Goal: Contribute content: Contribute content

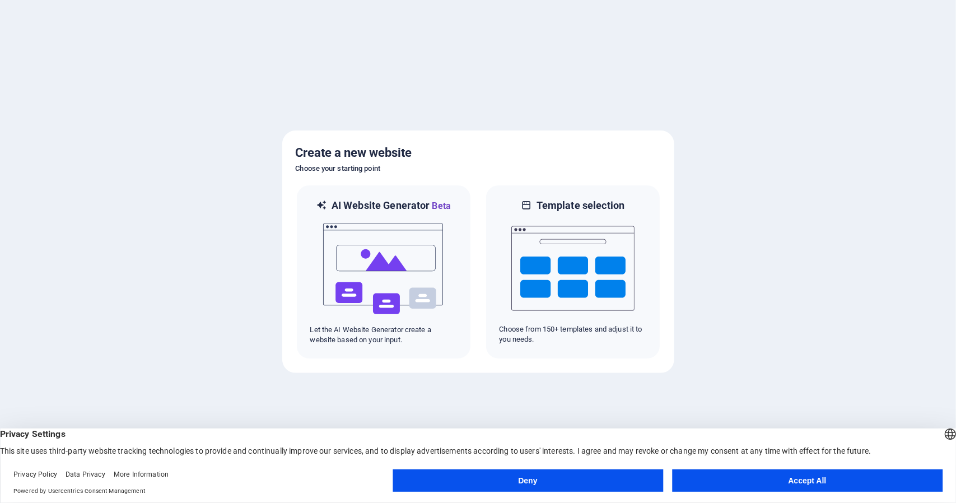
click at [742, 478] on button "Accept All" at bounding box center [807, 480] width 270 height 22
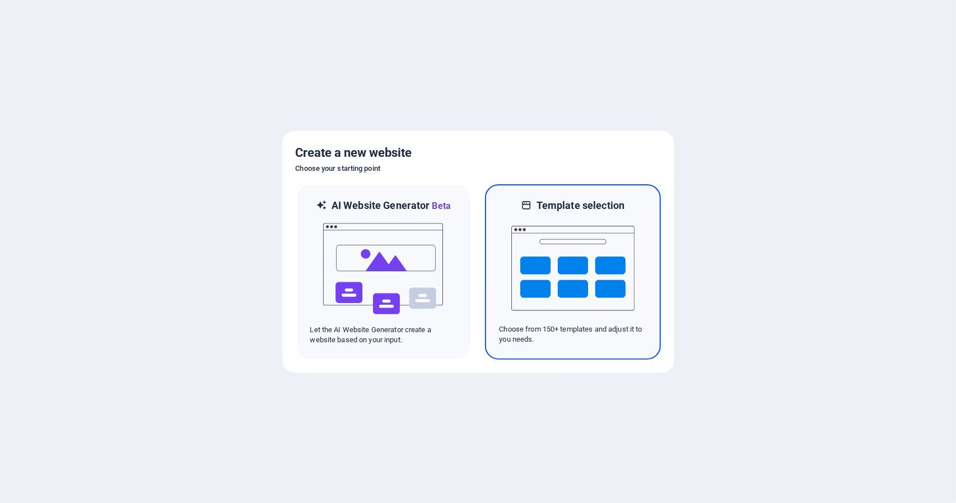
click at [586, 257] on img at bounding box center [572, 268] width 123 height 112
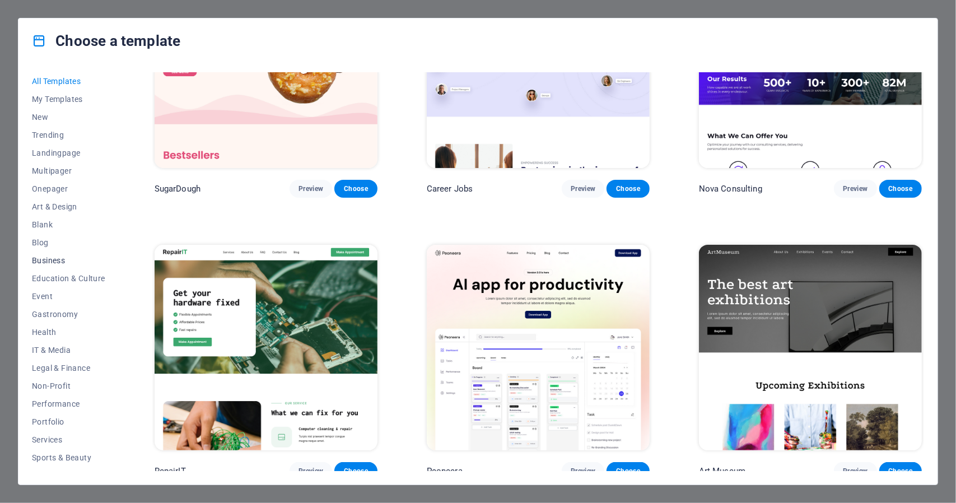
click at [55, 258] on span "Business" at bounding box center [68, 260] width 73 height 9
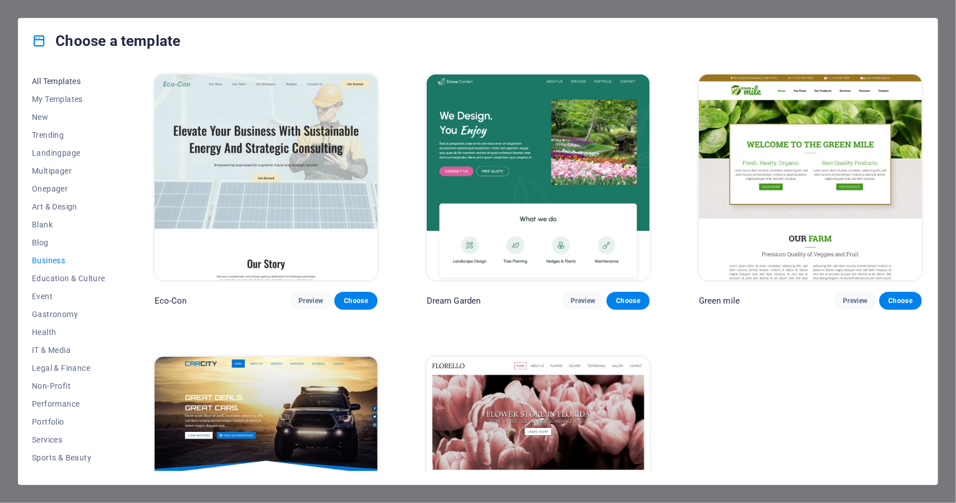
click at [42, 74] on button "All Templates" at bounding box center [68, 81] width 73 height 18
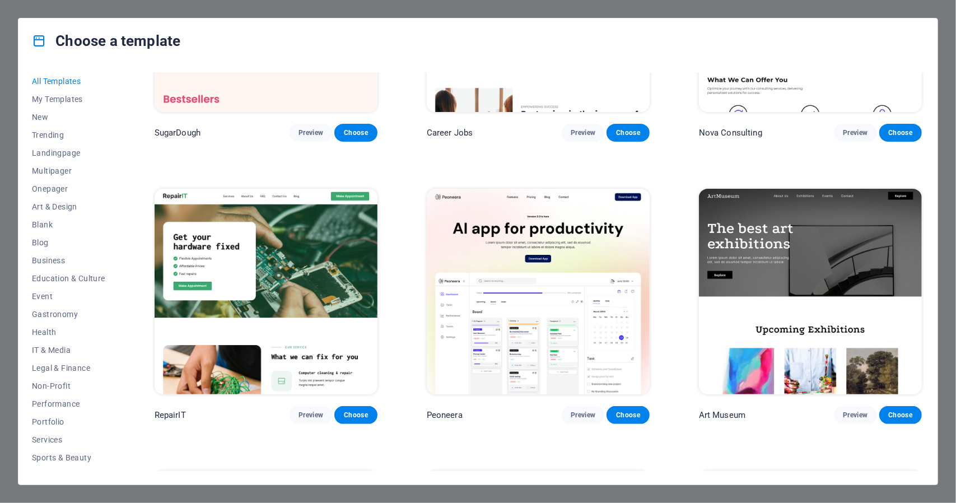
scroll to position [224, 0]
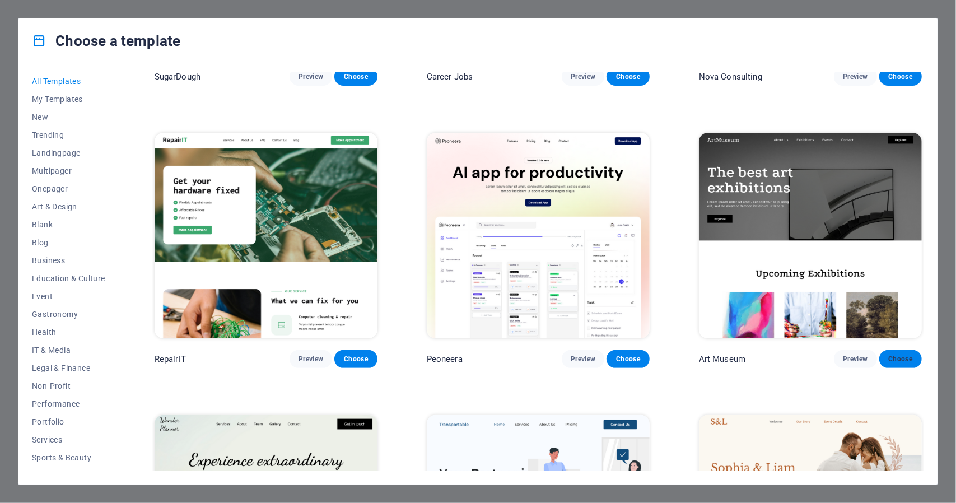
click at [906, 354] on span "Choose" at bounding box center [900, 358] width 25 height 9
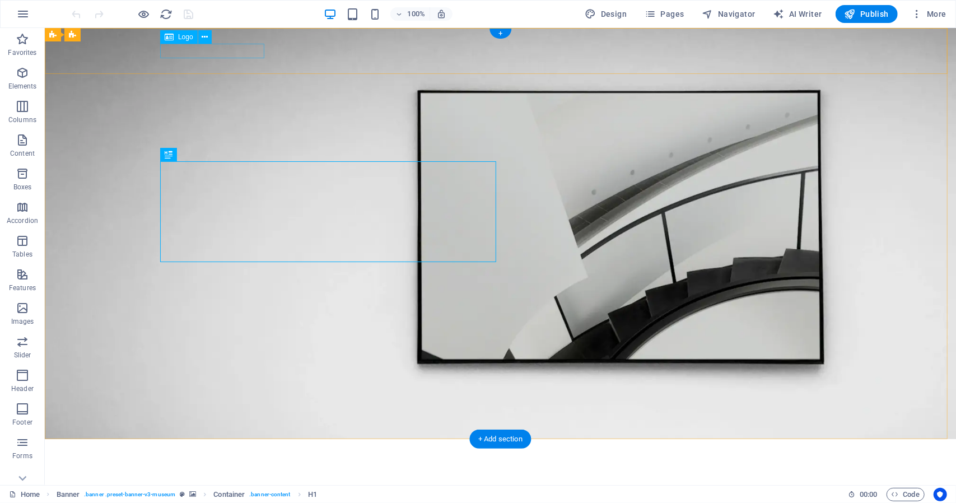
click at [204, 447] on div at bounding box center [500, 454] width 672 height 14
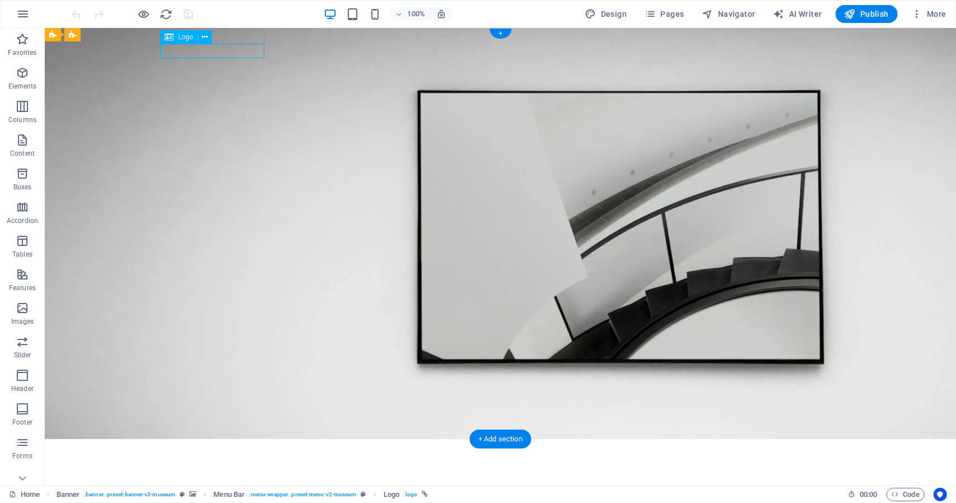
click at [195, 447] on div at bounding box center [500, 454] width 672 height 14
select select "px"
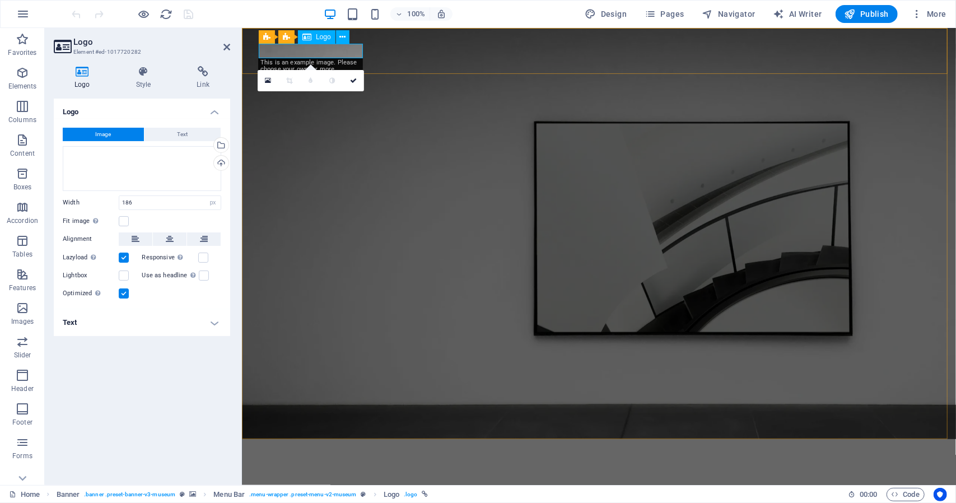
click at [345, 447] on div at bounding box center [599, 454] width 672 height 14
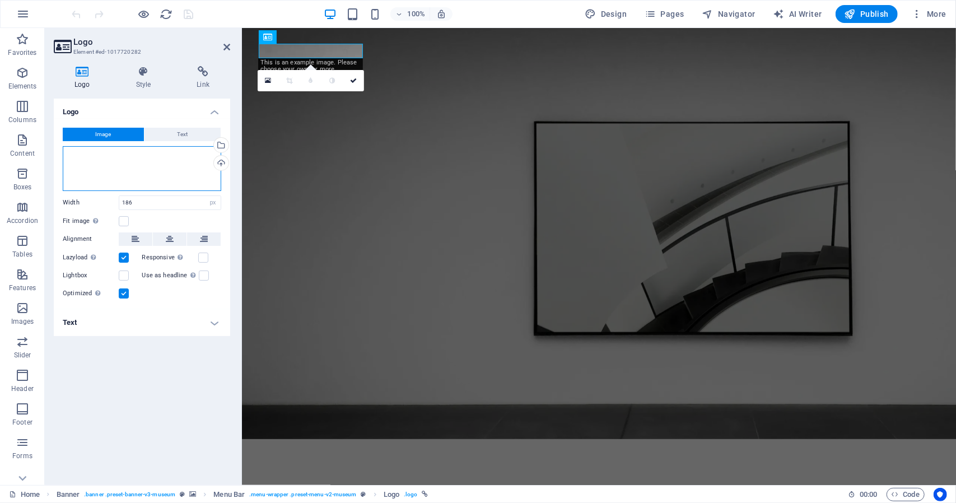
click at [135, 166] on div "Drag files here, click to choose files or select files from Files or our free s…" at bounding box center [142, 168] width 158 height 45
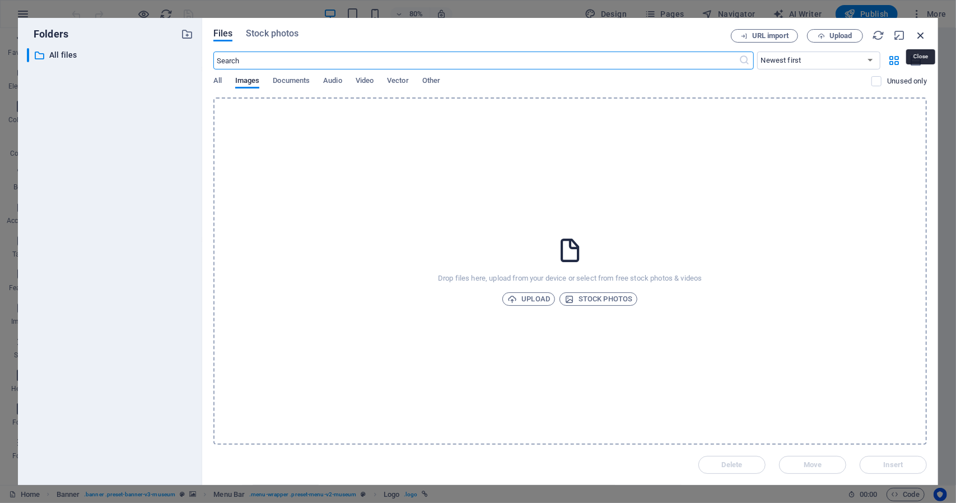
click at [921, 33] on icon "button" at bounding box center [920, 35] width 12 height 12
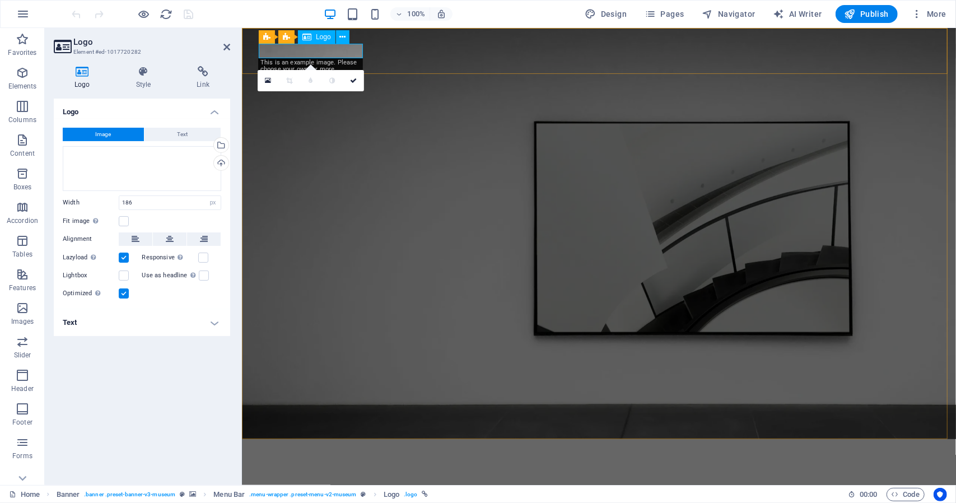
click at [348, 447] on div at bounding box center [599, 454] width 672 height 14
click at [345, 36] on button at bounding box center [342, 36] width 13 height 13
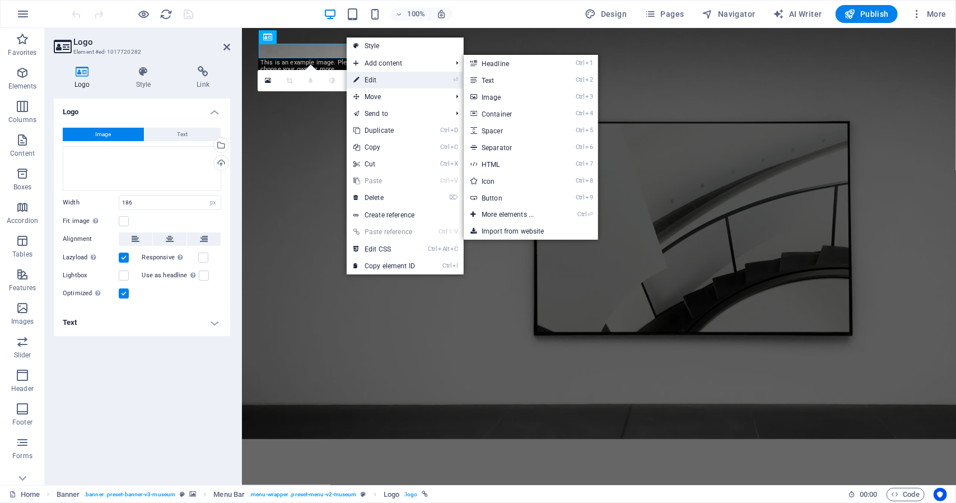
click at [368, 77] on link "⏎ Edit" at bounding box center [384, 80] width 75 height 17
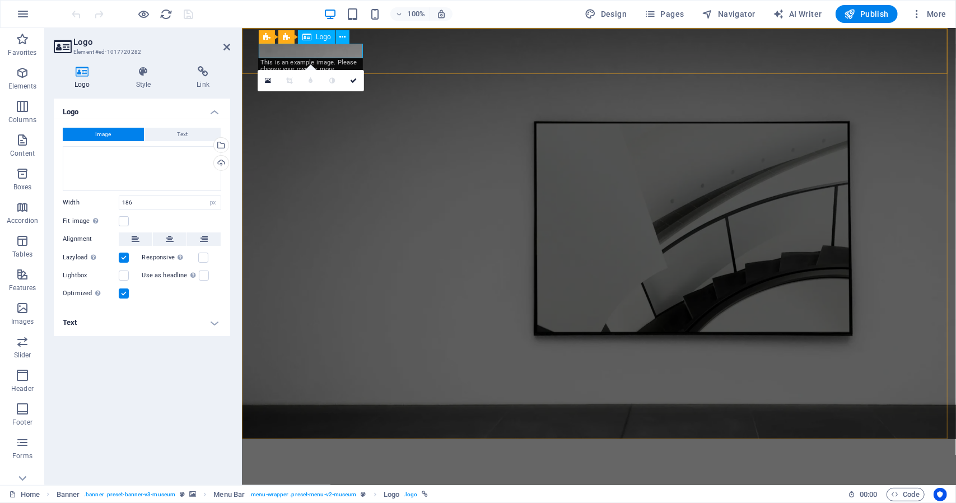
click at [306, 447] on div at bounding box center [599, 454] width 672 height 14
click at [143, 74] on icon at bounding box center [143, 71] width 57 height 11
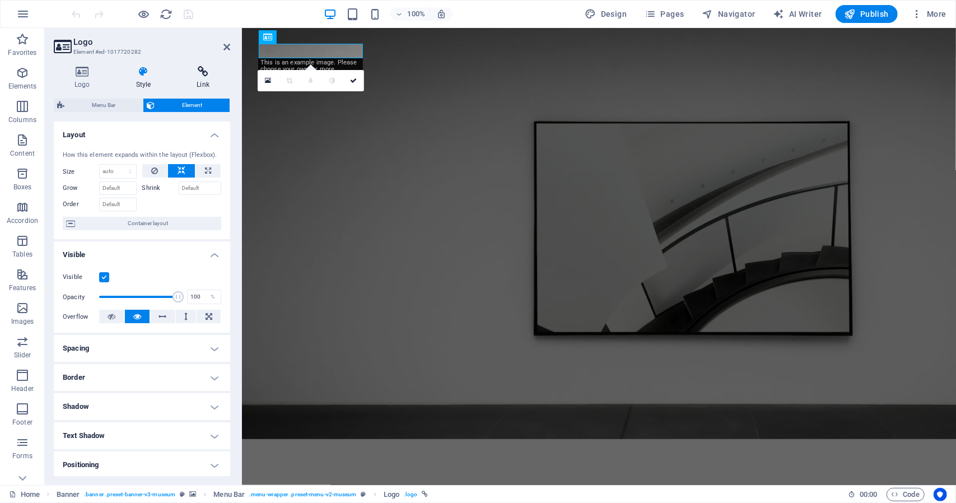
click at [202, 74] on icon at bounding box center [203, 71] width 54 height 11
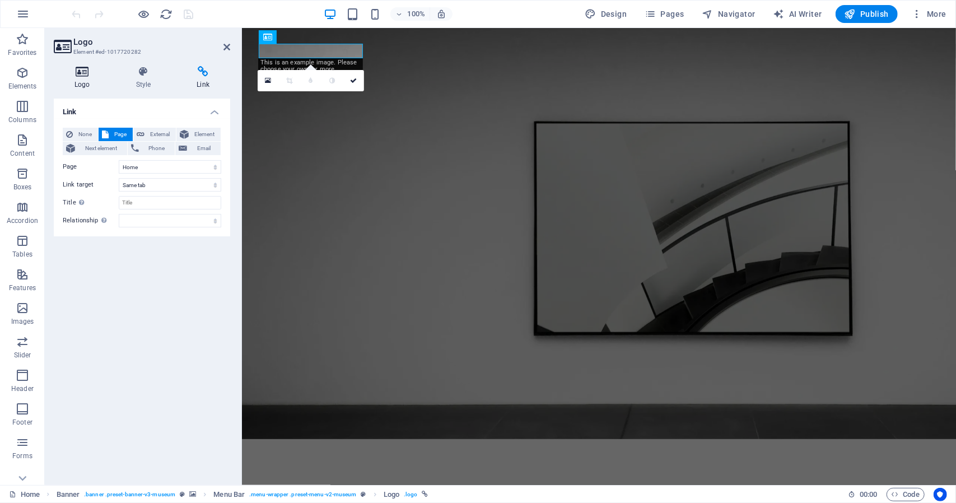
click at [77, 74] on icon at bounding box center [82, 71] width 57 height 11
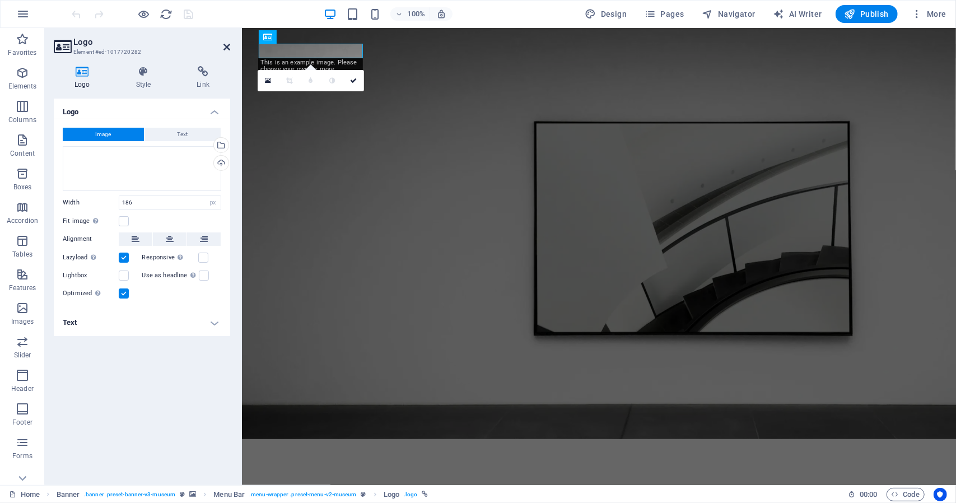
drag, startPoint x: 226, startPoint y: 46, endPoint x: 327, endPoint y: 97, distance: 112.9
click at [226, 46] on icon at bounding box center [226, 47] width 7 height 9
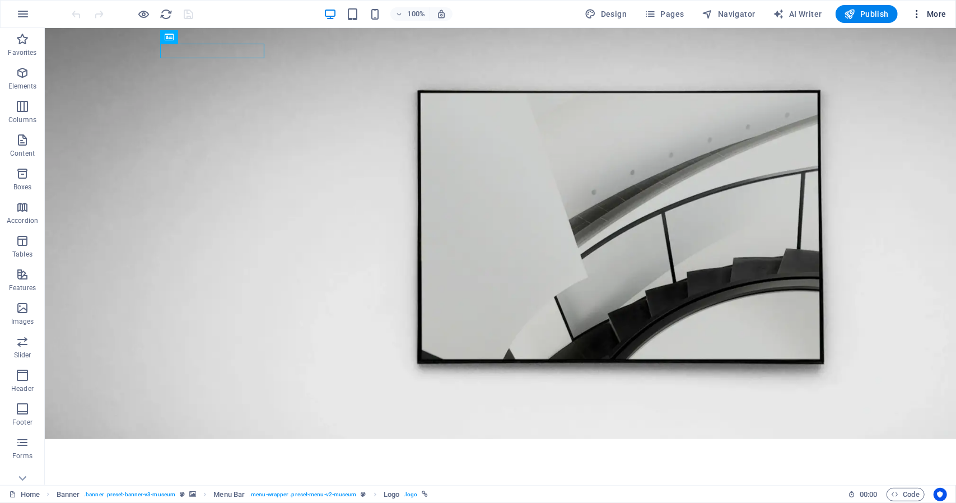
click at [925, 13] on span "More" at bounding box center [928, 13] width 35 height 11
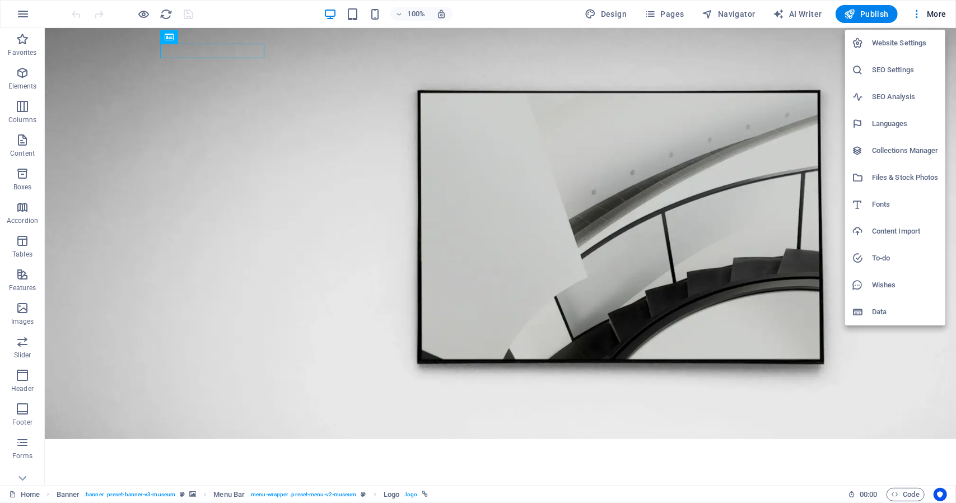
click at [925, 13] on div at bounding box center [478, 251] width 956 height 503
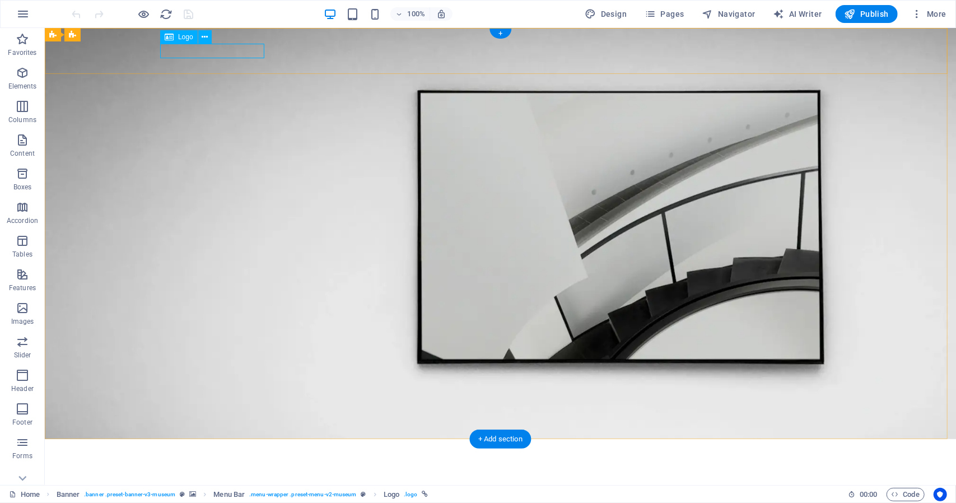
click at [180, 447] on div at bounding box center [500, 454] width 672 height 14
drag, startPoint x: 186, startPoint y: 53, endPoint x: 189, endPoint y: 59, distance: 6.8
click at [232, 447] on div at bounding box center [500, 454] width 672 height 14
select select "px"
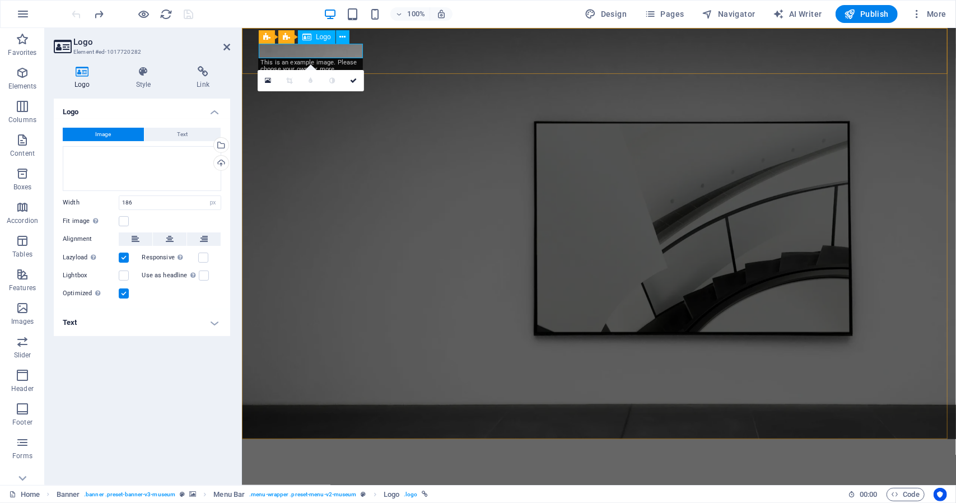
click at [341, 447] on div at bounding box center [599, 454] width 672 height 14
click at [300, 63] on div "This is an example image. Please choose your own for more options. Or import th…" at bounding box center [310, 69] width 105 height 22
click at [172, 136] on button "Text" at bounding box center [182, 134] width 76 height 13
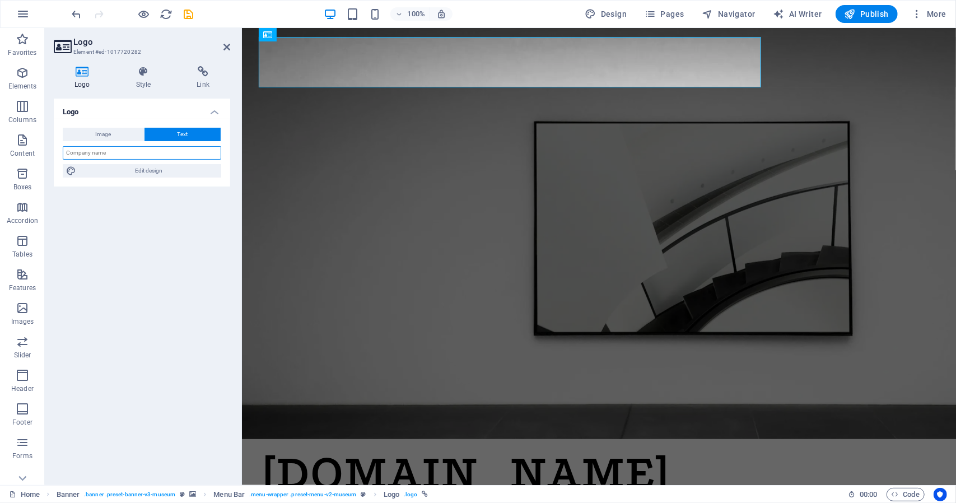
click at [136, 155] on input "text" at bounding box center [142, 152] width 158 height 13
click at [113, 154] on input "text" at bounding box center [142, 152] width 158 height 13
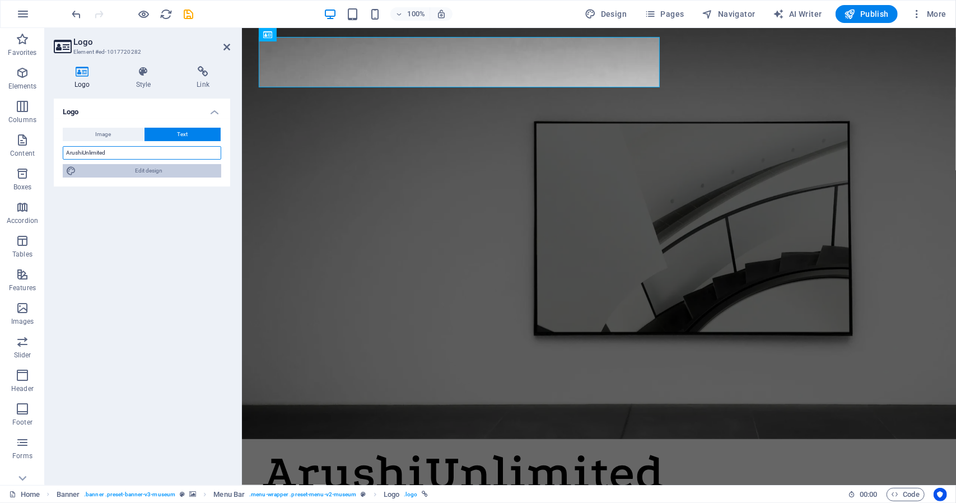
type input "ArushiUnlimited"
click at [165, 172] on span "Edit design" at bounding box center [149, 170] width 138 height 13
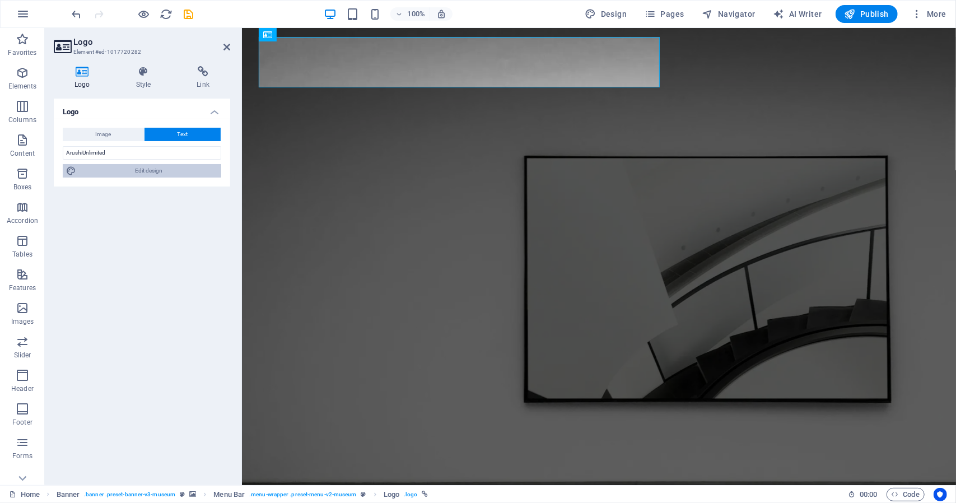
select select "px"
select select "600"
select select "px"
select select "rem"
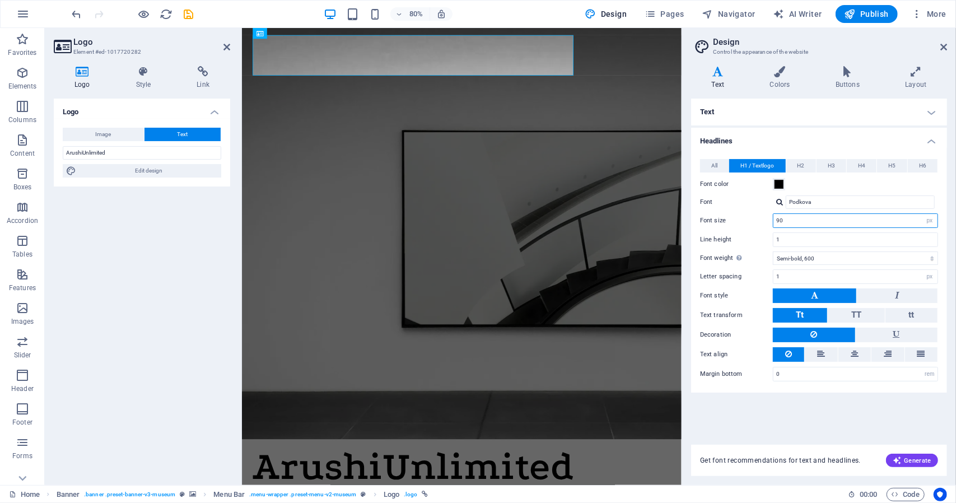
click at [898, 218] on input "90" at bounding box center [855, 220] width 164 height 13
drag, startPoint x: 786, startPoint y: 223, endPoint x: 765, endPoint y: 218, distance: 21.9
click at [765, 218] on div "Font size 90 rem px em %" at bounding box center [819, 220] width 238 height 15
click at [753, 204] on label "Font" at bounding box center [736, 201] width 73 height 13
click at [786, 204] on input "Podkova" at bounding box center [860, 201] width 149 height 13
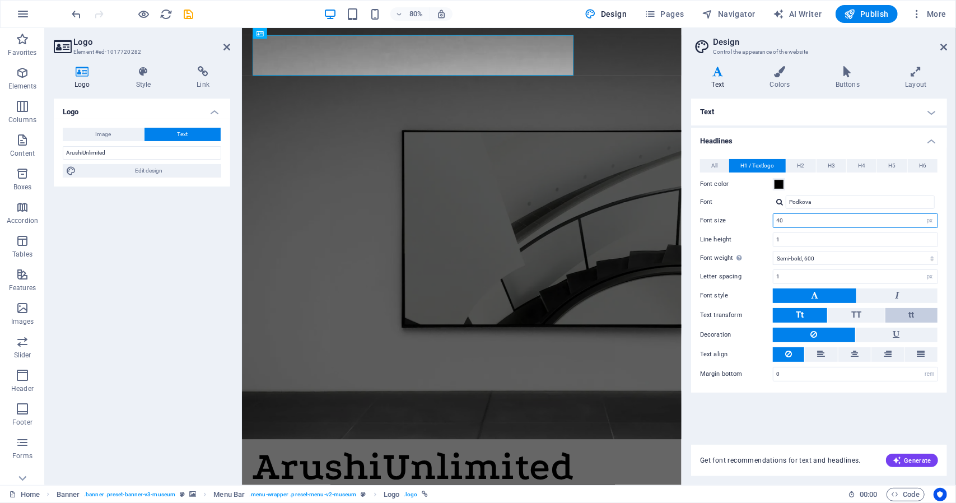
type input "40"
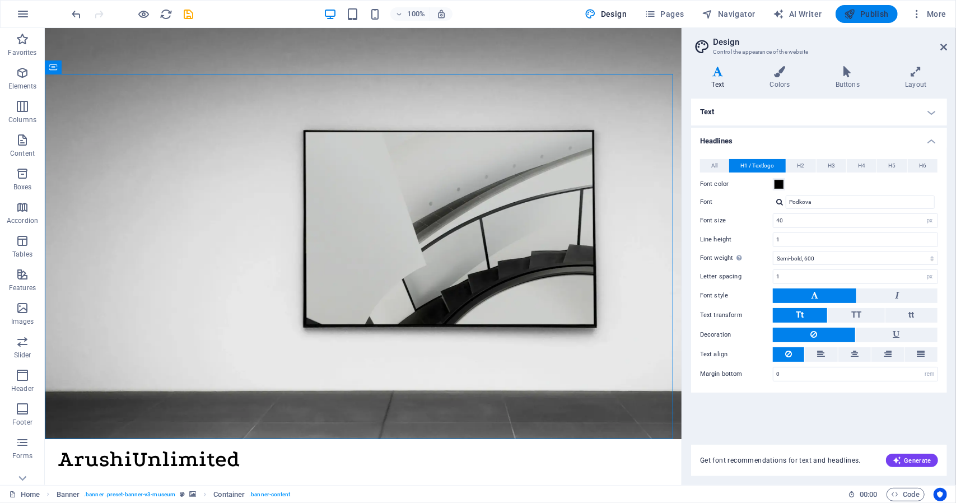
click at [863, 15] on span "Publish" at bounding box center [866, 13] width 44 height 11
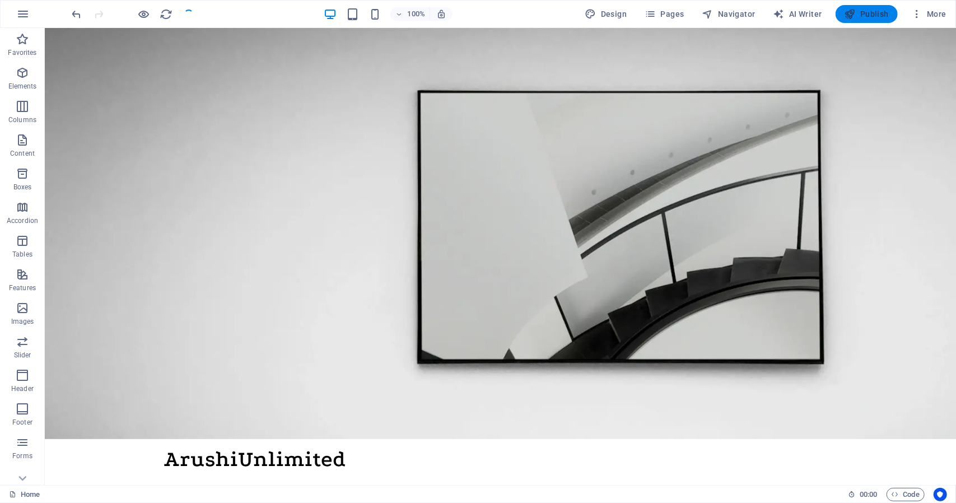
checkbox input "false"
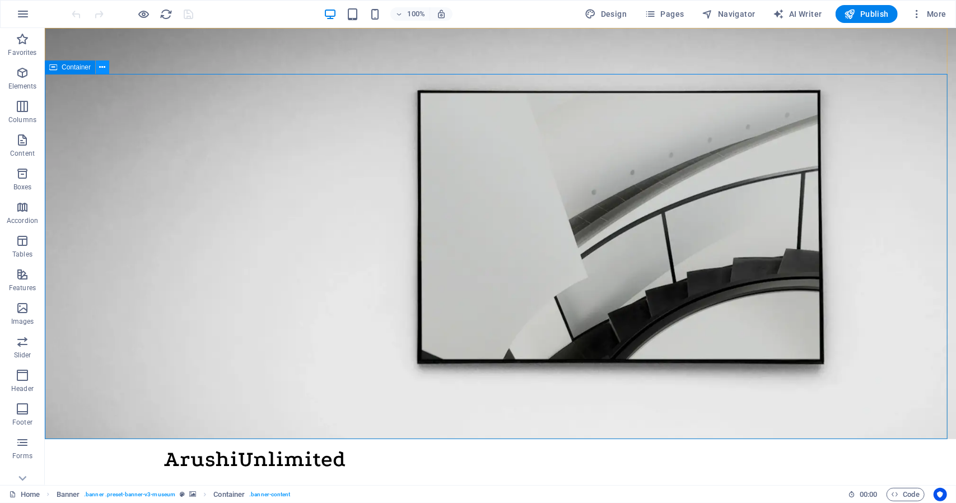
click at [105, 66] on button at bounding box center [102, 66] width 13 height 13
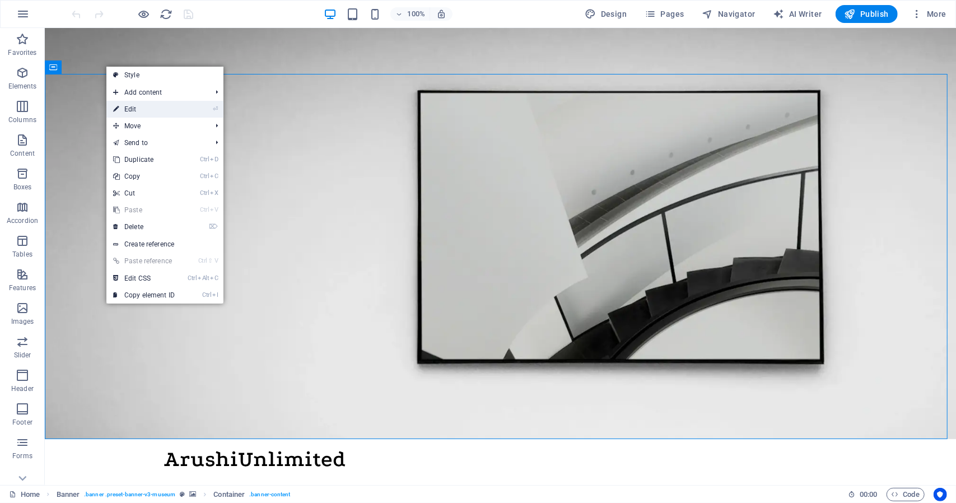
click at [144, 107] on link "⏎ Edit" at bounding box center [143, 109] width 75 height 17
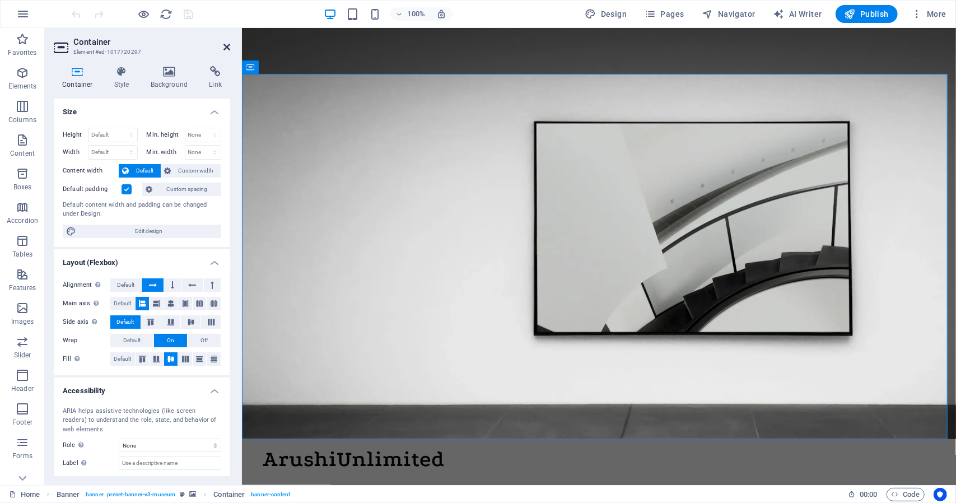
drag, startPoint x: 224, startPoint y: 46, endPoint x: 188, endPoint y: 68, distance: 42.0
click at [224, 46] on icon at bounding box center [226, 47] width 7 height 9
